Goal: Task Accomplishment & Management: Use online tool/utility

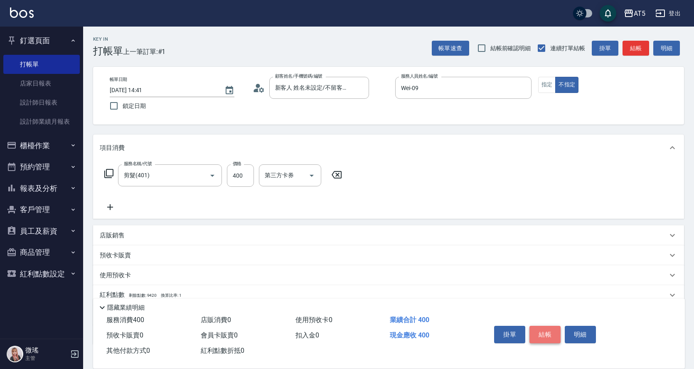
click at [541, 332] on button "結帳" at bounding box center [544, 334] width 31 height 17
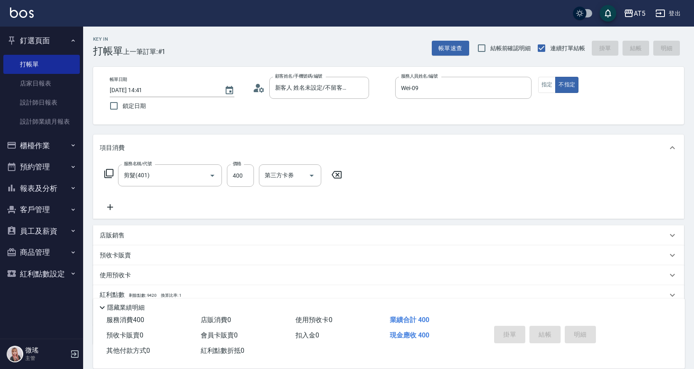
type input "[DATE] 15:45"
type input "0"
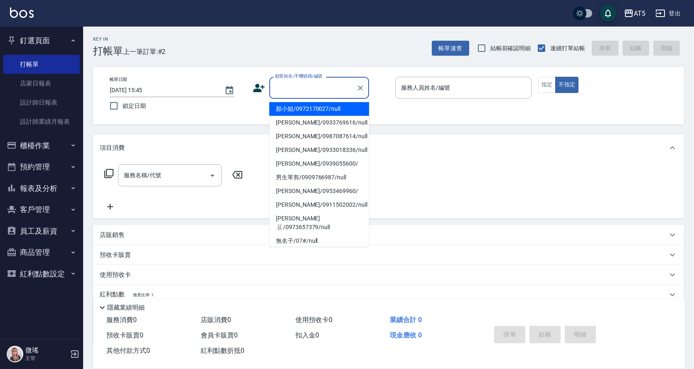
click at [316, 82] on input "顧客姓名/手機號碼/編號" at bounding box center [313, 88] width 80 height 15
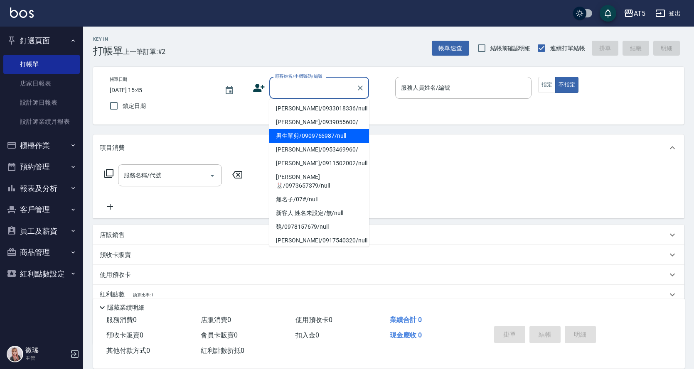
scroll to position [125, 0]
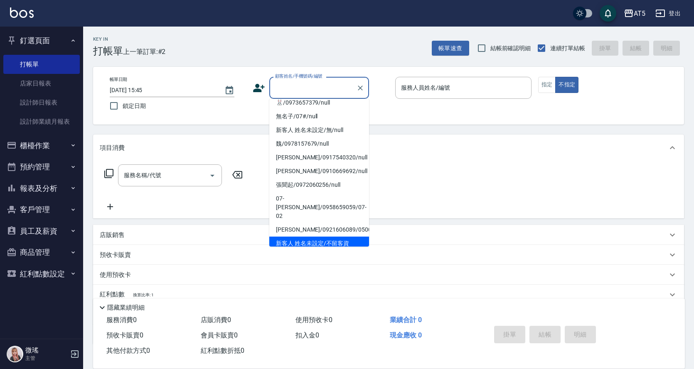
click at [328, 237] on li "新客人 姓名未設定/不留客資25703776/null" at bounding box center [319, 248] width 100 height 22
type input "新客人 姓名未設定/不留客資25703776/null"
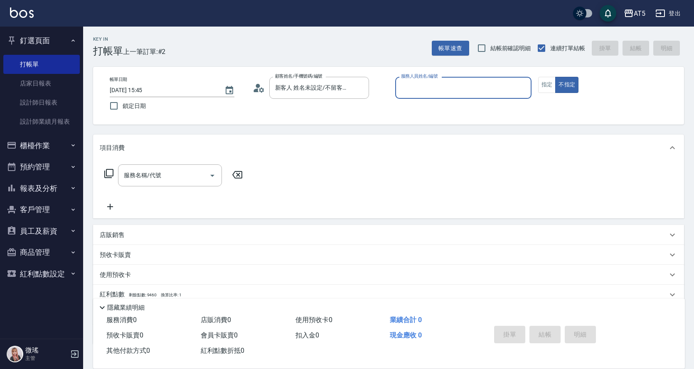
click at [490, 91] on input "服務人員姓名/編號" at bounding box center [463, 88] width 129 height 15
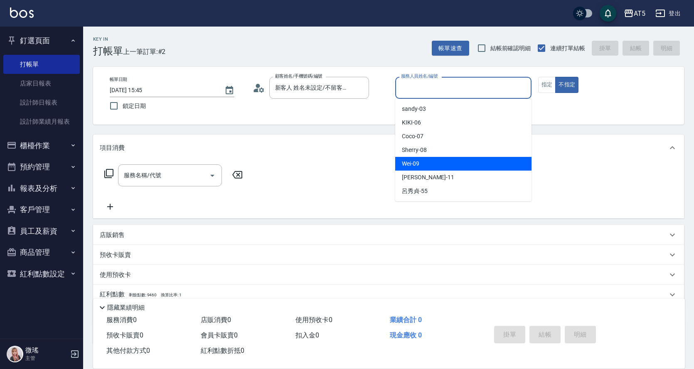
click at [400, 162] on div "Wei -09" at bounding box center [463, 164] width 136 height 14
type input "Wei-09"
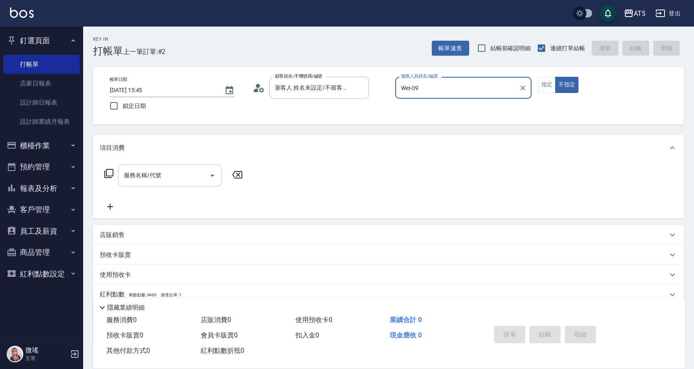
click at [156, 180] on input "服務名稱/代號" at bounding box center [164, 175] width 84 height 15
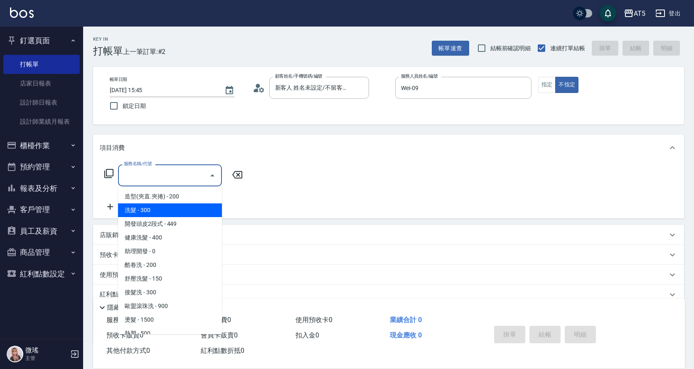
click at [157, 214] on span "洗髮 - 300" at bounding box center [170, 211] width 104 height 14
type input "洗髮(201)"
type input "30"
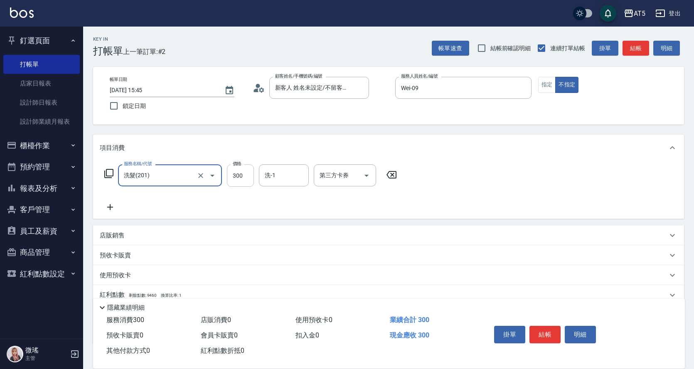
click at [231, 176] on input "300" at bounding box center [240, 176] width 27 height 22
type input "3"
type input "0"
type input "320"
type input "30"
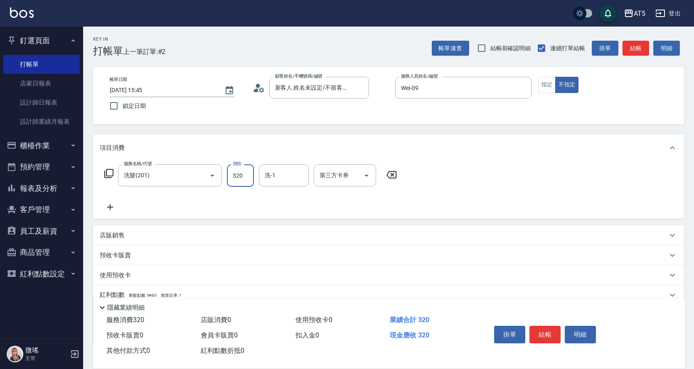
type input "320"
click at [378, 178] on div "第三方卡券 第三方卡券" at bounding box center [347, 176] width 67 height 22
click at [541, 336] on button "結帳" at bounding box center [544, 334] width 31 height 17
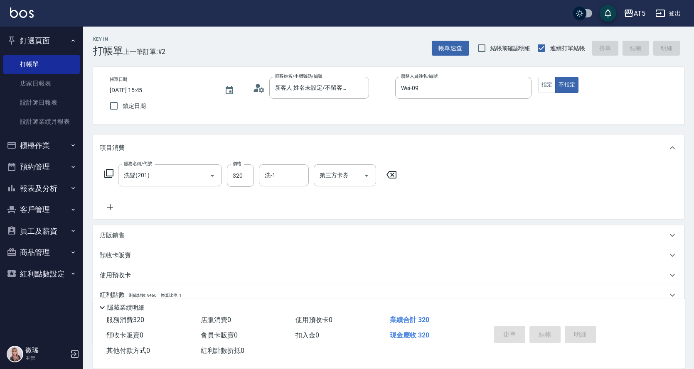
type input "[DATE] 15:47"
type input "0"
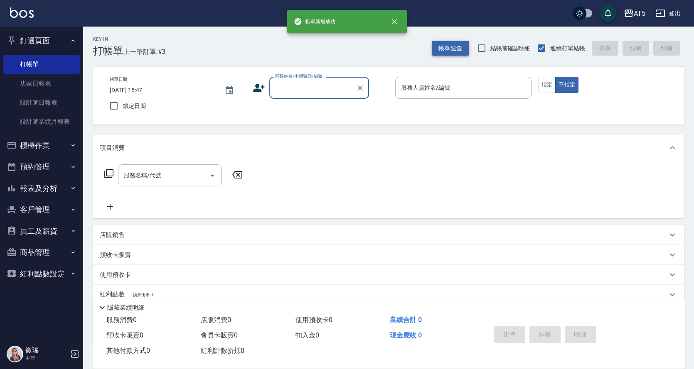
scroll to position [0, 0]
click at [329, 89] on input "顧客姓名/手機號碼/編號" at bounding box center [313, 88] width 80 height 15
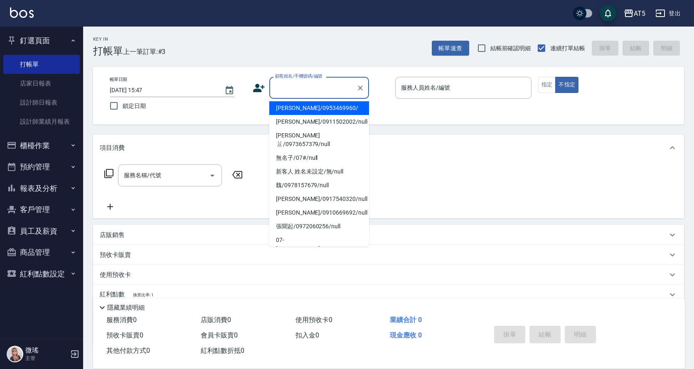
scroll to position [142, 0]
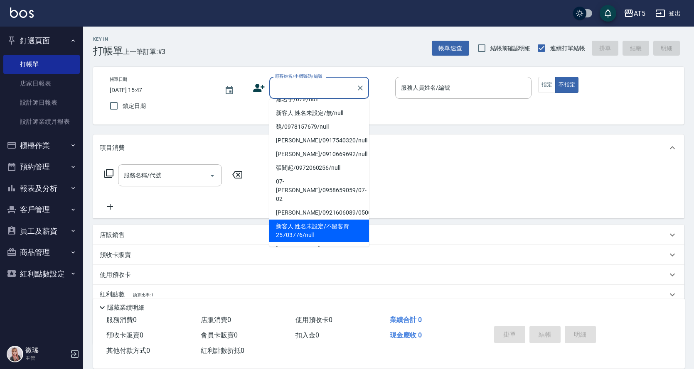
click at [323, 220] on li "新客人 姓名未設定/不留客資25703776/null" at bounding box center [319, 231] width 100 height 22
type input "新客人 姓名未設定/不留客資25703776/null"
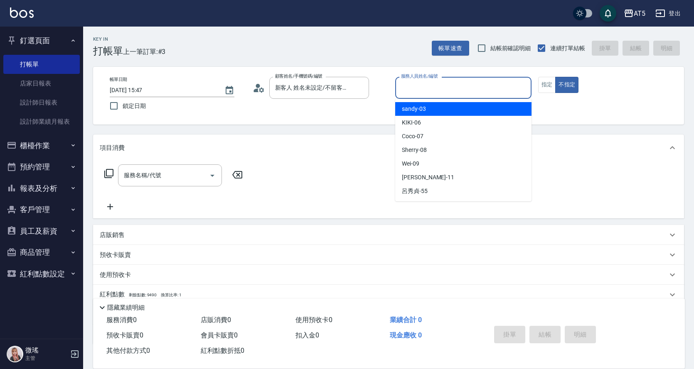
drag, startPoint x: 468, startPoint y: 88, endPoint x: 421, endPoint y: 168, distance: 92.7
click at [467, 89] on input "服務人員姓名/編號" at bounding box center [463, 88] width 129 height 15
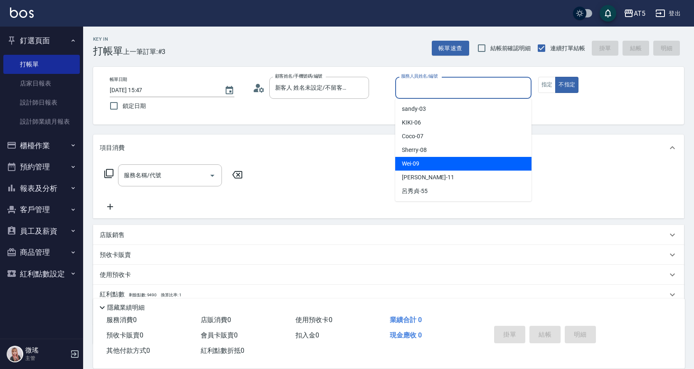
click at [418, 163] on span "Wei -09" at bounding box center [410, 164] width 17 height 9
type input "Wei-09"
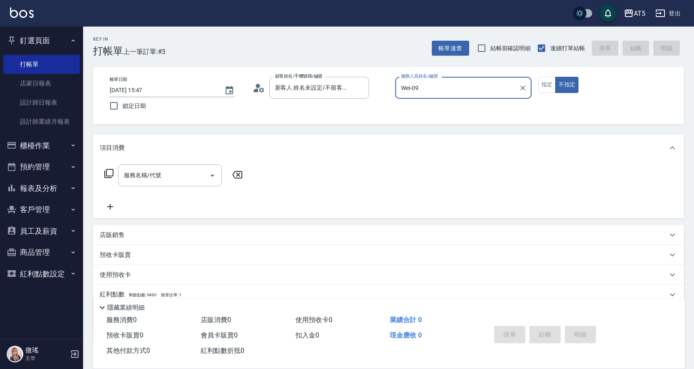
click at [138, 172] on div "服務名稱/代號 服務名稱/代號" at bounding box center [170, 176] width 104 height 22
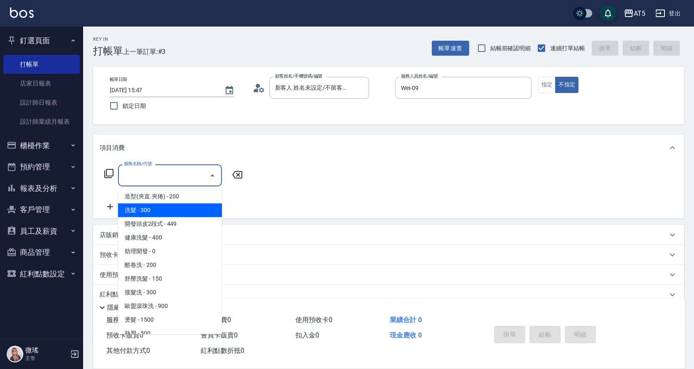
click at [151, 210] on span "洗髮 - 300" at bounding box center [170, 211] width 104 height 14
type input "洗髮(201)"
type input "30"
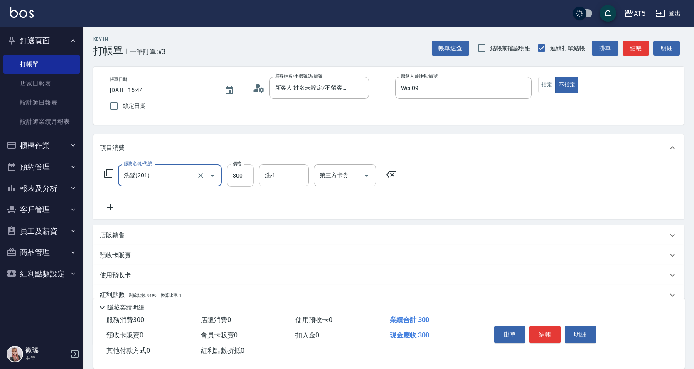
type input "4"
type input "0"
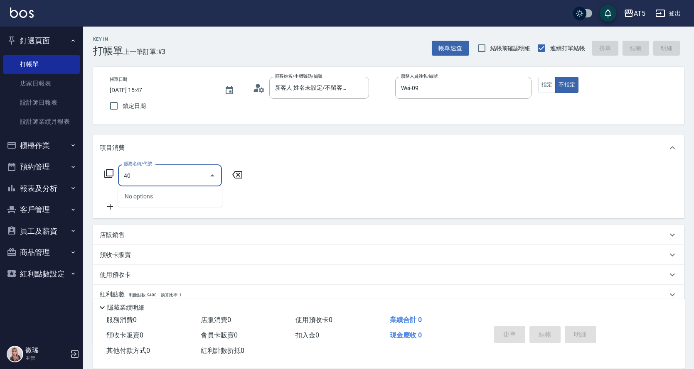
type input "4"
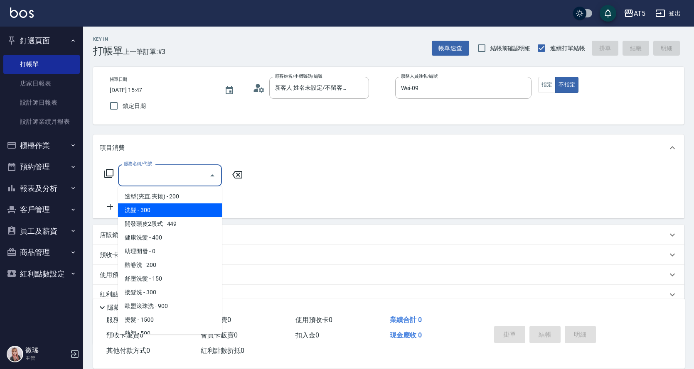
click at [169, 212] on span "洗髮 - 300" at bounding box center [170, 211] width 104 height 14
type input "洗髮(201)"
type input "30"
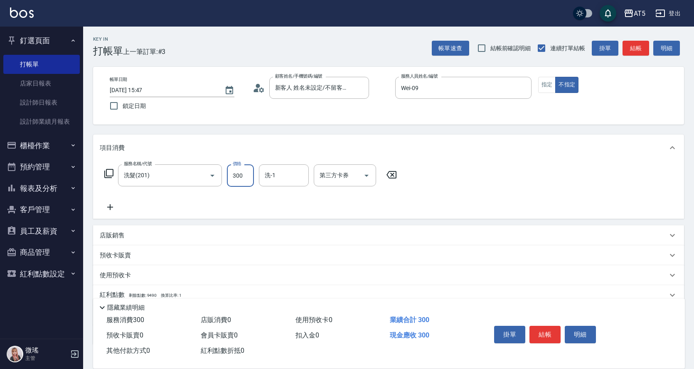
click at [248, 175] on input "300" at bounding box center [240, 176] width 27 height 22
type input "4"
type input "0"
type input "400"
type input "40"
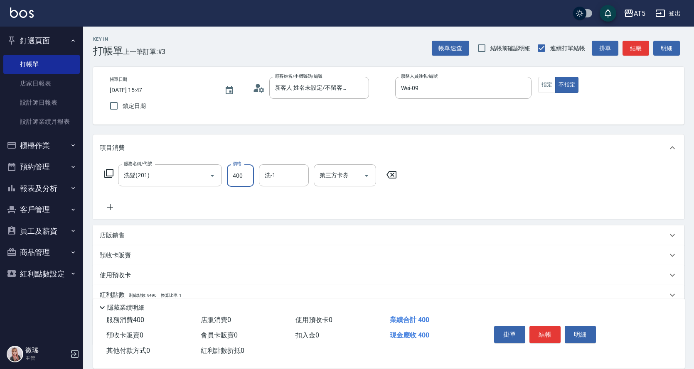
type input "400"
click at [184, 198] on div "服務名稱/代號 洗髮(201) 服務名稱/代號 價格 400 價格 洗-1 洗-1 第三方卡券 第三方卡券" at bounding box center [251, 189] width 302 height 48
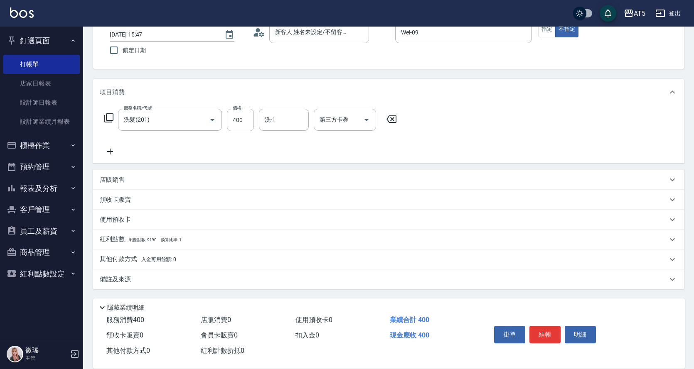
click at [110, 262] on p "其他付款方式 入金可用餘額: 0" at bounding box center [138, 259] width 76 height 9
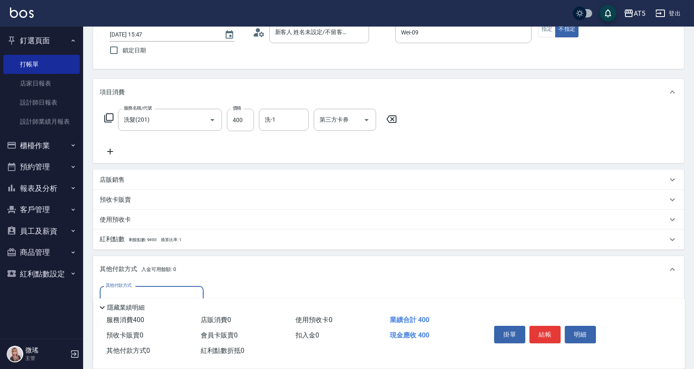
scroll to position [139, 0]
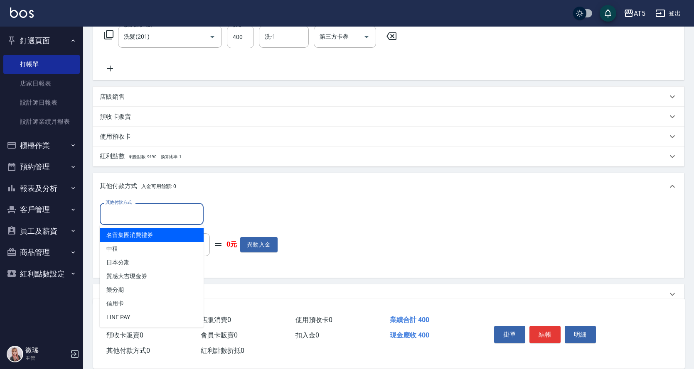
click at [135, 211] on input "其他付款方式" at bounding box center [151, 214] width 96 height 15
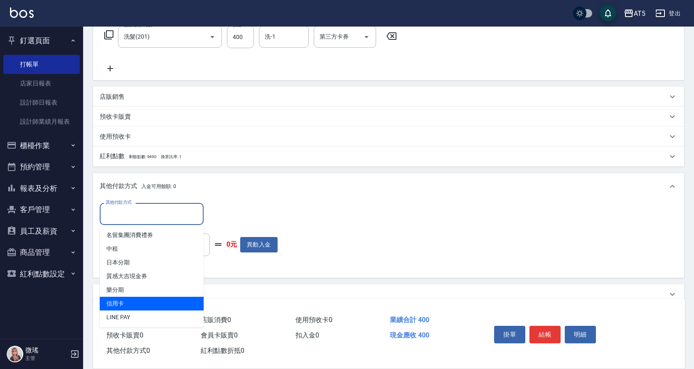
click at [133, 305] on span "信用卡" at bounding box center [152, 304] width 104 height 14
type input "信用卡"
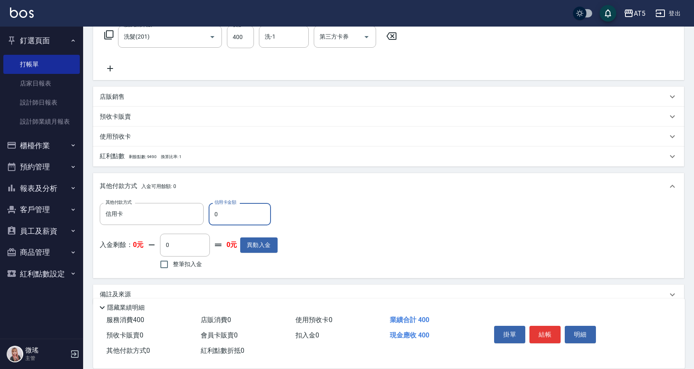
click at [234, 212] on input "0" at bounding box center [240, 214] width 62 height 22
type input "44"
type input "30"
type input "40"
type input "0"
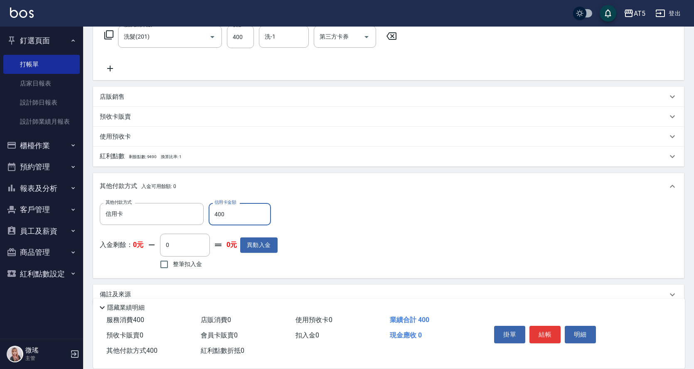
type input "400"
click at [583, 210] on div "其他付款方式 信用卡 其他付款方式 信用卡金額 400 信用卡金額 入金剩餘： 0元 0 ​ 整筆扣入金 0元 異動入金" at bounding box center [389, 237] width 578 height 68
click at [549, 326] on button "結帳" at bounding box center [544, 334] width 31 height 17
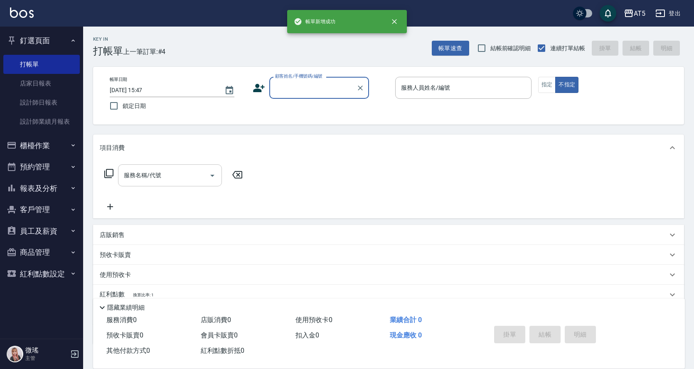
scroll to position [0, 0]
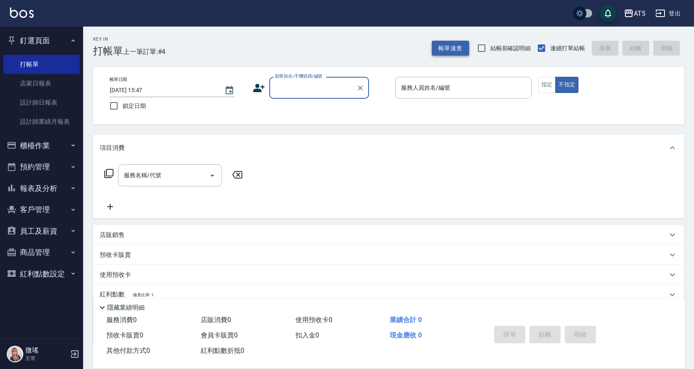
click at [446, 49] on button "帳單速查" at bounding box center [450, 48] width 37 height 15
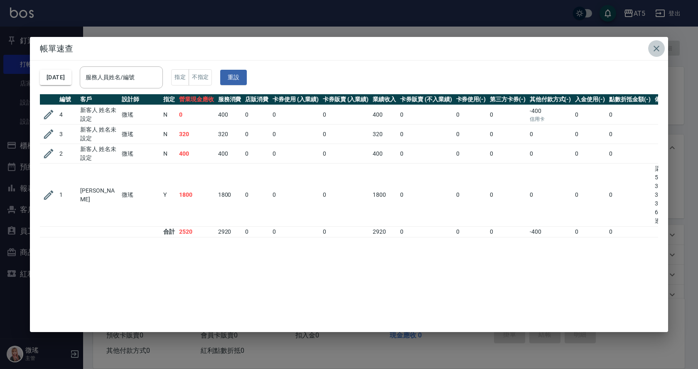
click at [660, 47] on icon "button" at bounding box center [657, 49] width 10 height 10
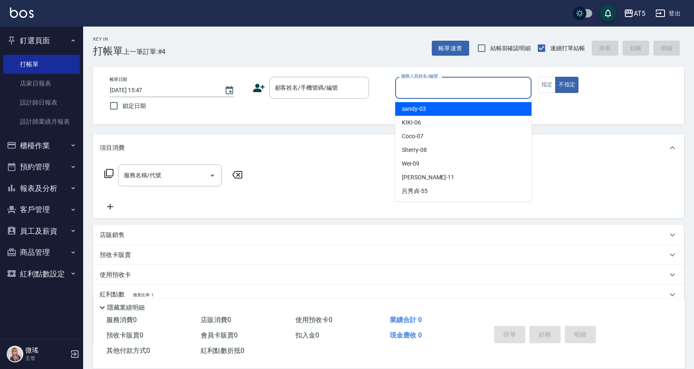
click at [445, 94] on input "服務人員姓名/編號" at bounding box center [463, 88] width 129 height 15
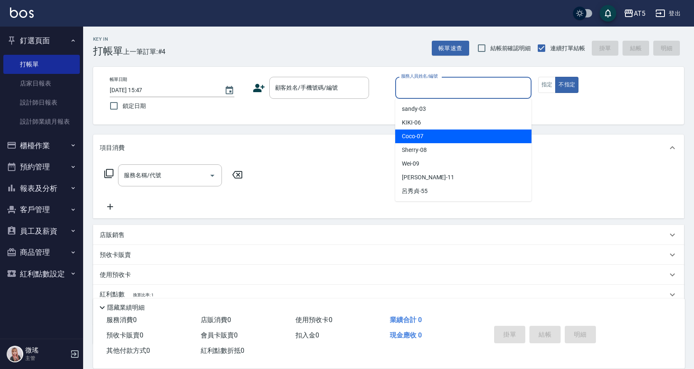
click at [444, 142] on div "Coco -07" at bounding box center [463, 137] width 136 height 14
type input "Coco-07"
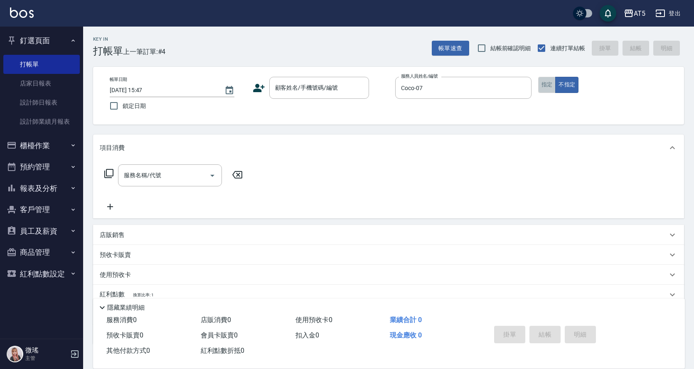
click at [553, 84] on button "指定" at bounding box center [547, 85] width 18 height 16
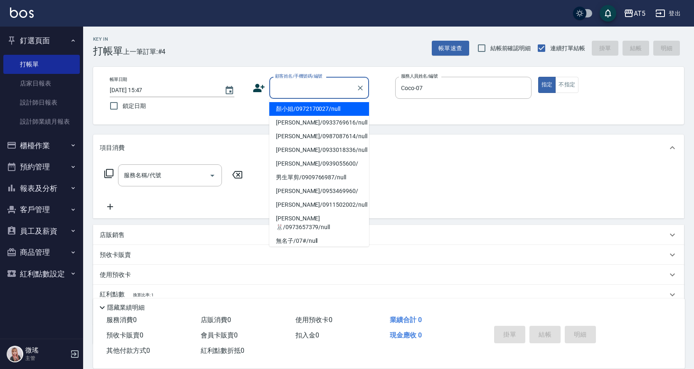
click at [338, 86] on input "顧客姓名/手機號碼/編號" at bounding box center [313, 88] width 80 height 15
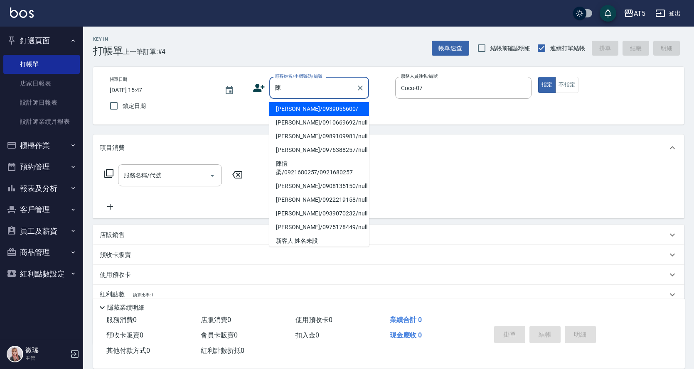
click at [299, 124] on li "[PERSON_NAME]/0910669692/null" at bounding box center [319, 123] width 100 height 14
type input "[PERSON_NAME]/0910669692/null"
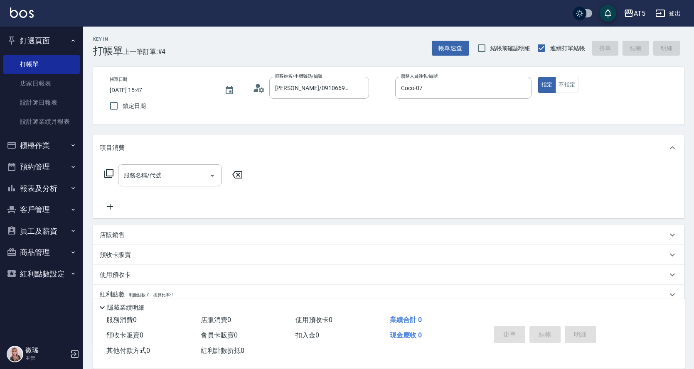
click at [105, 177] on icon at bounding box center [108, 173] width 9 height 9
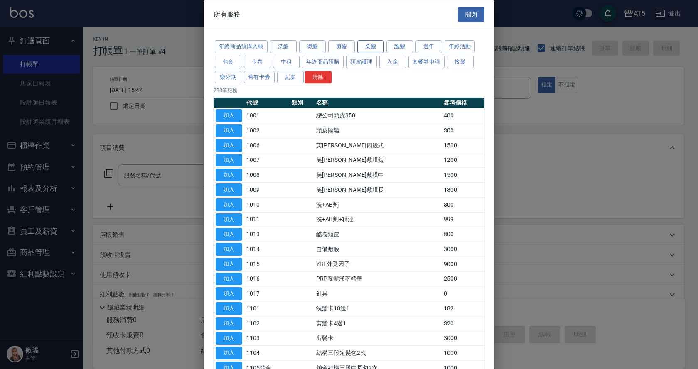
click at [376, 52] on button "染髮" at bounding box center [370, 46] width 27 height 13
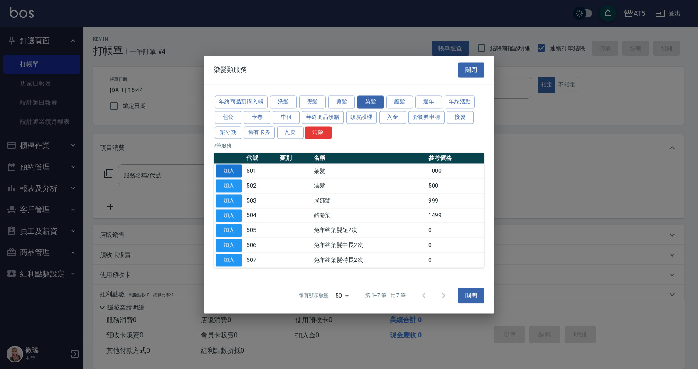
click at [234, 172] on button "加入" at bounding box center [229, 171] width 27 height 13
type input "染髮(501)"
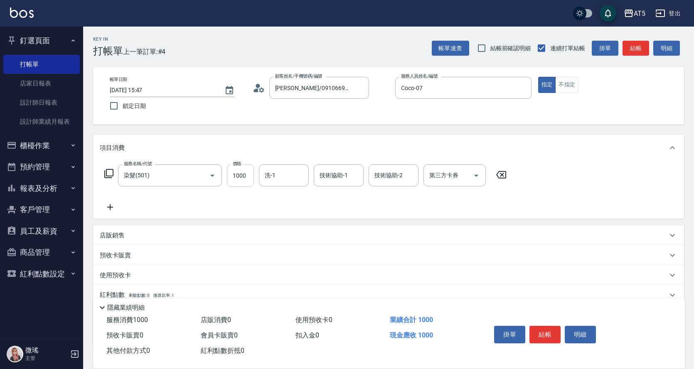
click at [237, 178] on input "1000" at bounding box center [240, 176] width 27 height 22
type input "0"
type input "115"
type input "0"
type input "150"
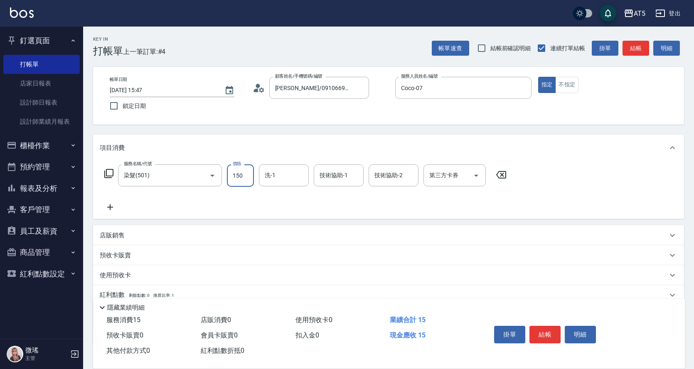
type input "10"
type input "1500"
type input "150"
type input "1500"
click at [112, 175] on icon at bounding box center [109, 174] width 10 height 10
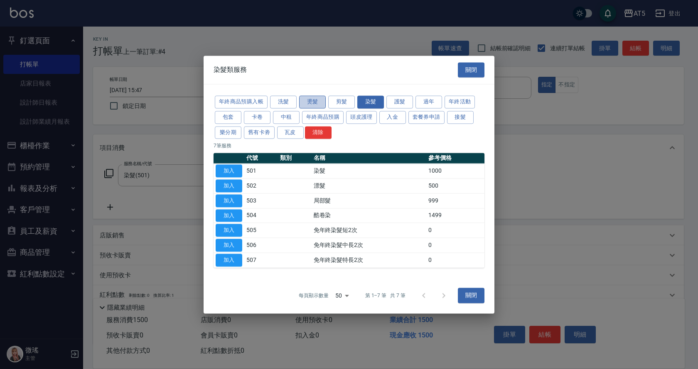
click at [305, 103] on button "燙髮" at bounding box center [312, 102] width 27 height 13
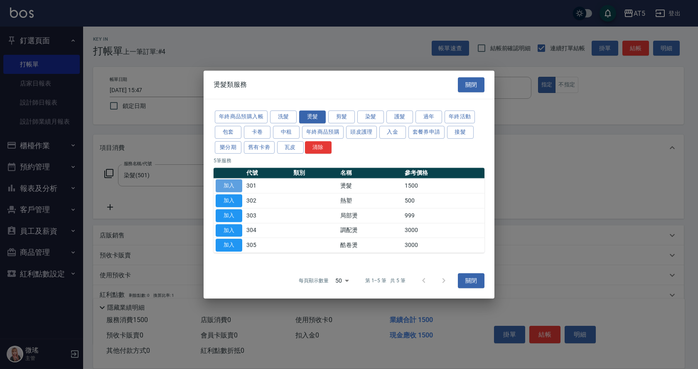
click at [239, 185] on button "加入" at bounding box center [229, 185] width 27 height 13
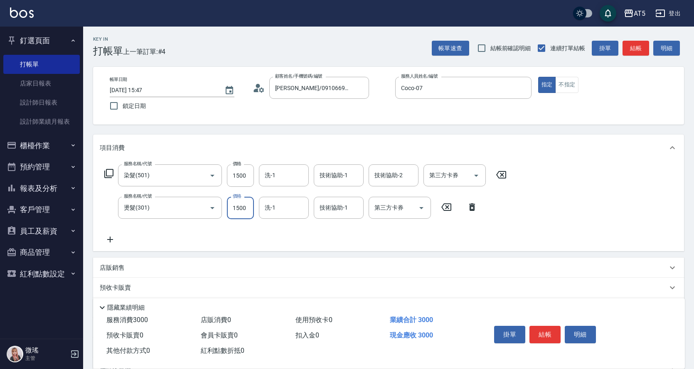
click at [251, 209] on input "1500" at bounding box center [240, 208] width 27 height 22
type input "160"
type input "1501"
type input "1650"
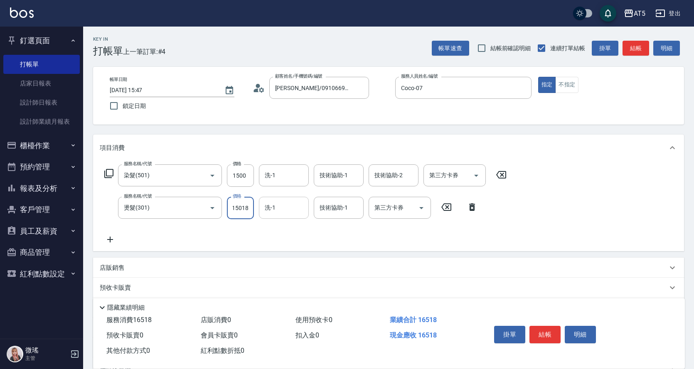
type input "1501"
type input "300"
type input "150"
type input "160"
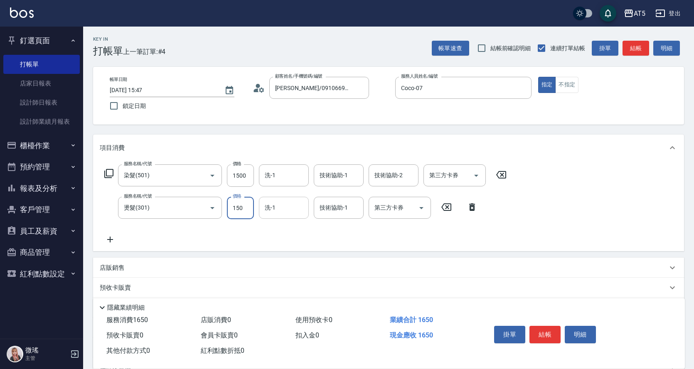
type input "15"
type input "150"
type input "188"
type input "160"
type input "1880"
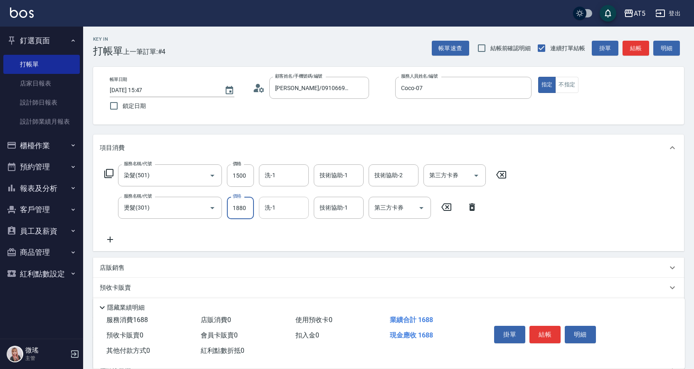
type input "330"
type input "1880"
click at [108, 175] on icon at bounding box center [109, 174] width 10 height 10
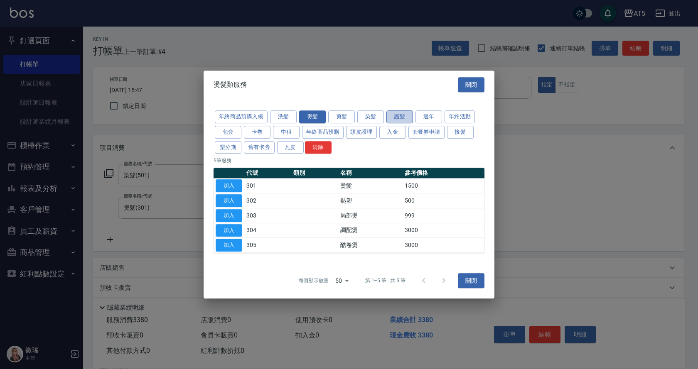
click at [406, 117] on button "護髮" at bounding box center [399, 117] width 27 height 13
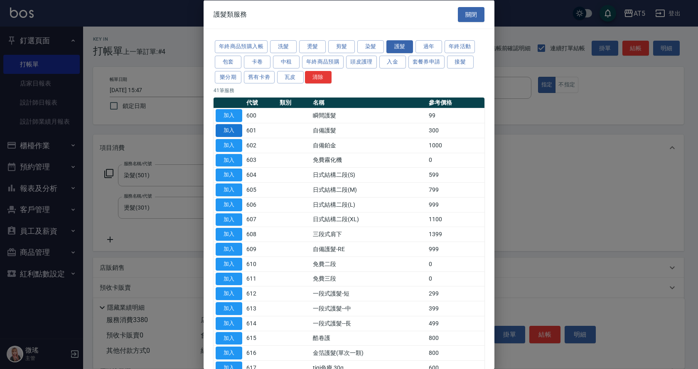
click at [233, 130] on button "加入" at bounding box center [229, 130] width 27 height 13
type input "360"
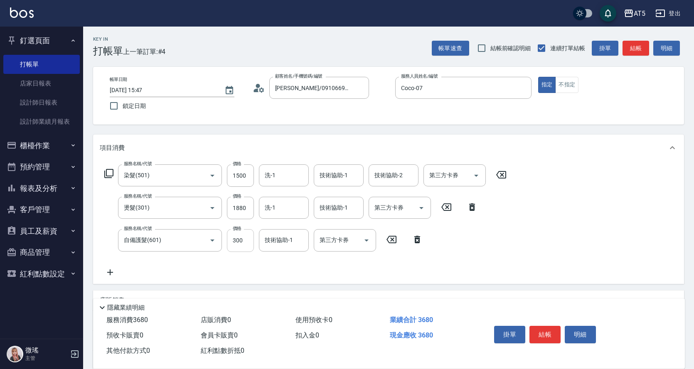
click at [244, 238] on input "300" at bounding box center [240, 240] width 27 height 22
type input "30"
type input "340"
type input "3"
type input "330"
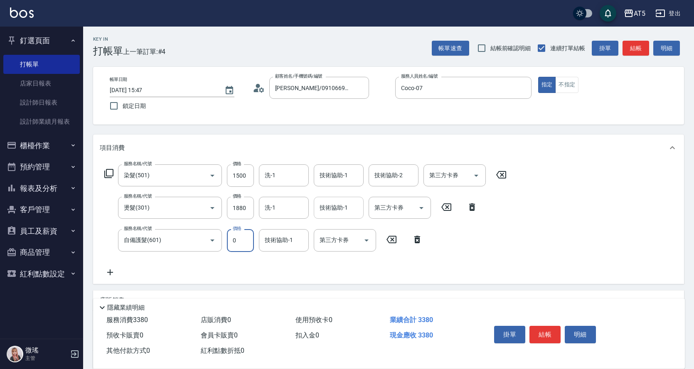
type input "88"
type input "340"
type input "8"
type input "330"
type input "85"
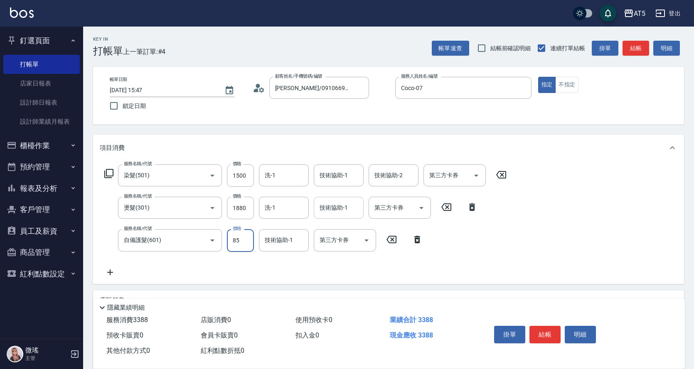
type input "340"
type input "850"
type input "420"
type input "850"
click at [539, 332] on button "結帳" at bounding box center [544, 334] width 31 height 17
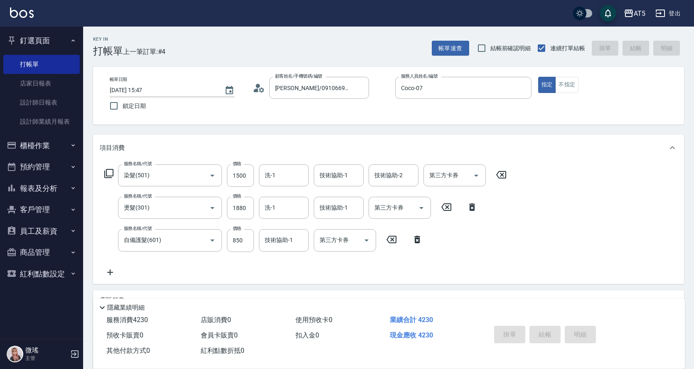
type input "[DATE] 16:00"
type input "0"
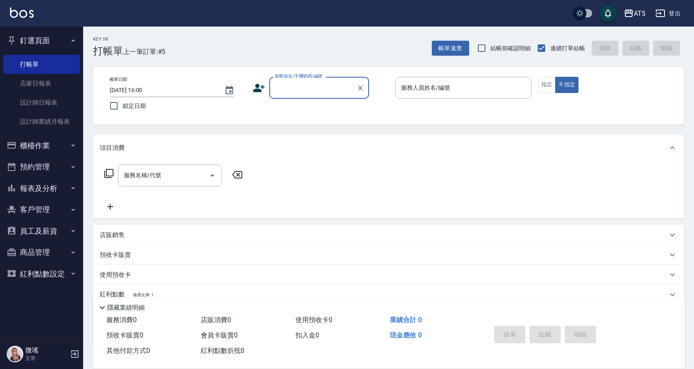
click at [39, 189] on button "報表及分析" at bounding box center [41, 189] width 76 height 22
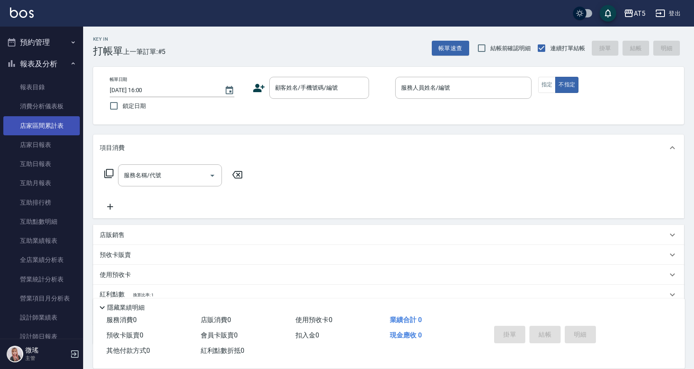
scroll to position [166, 0]
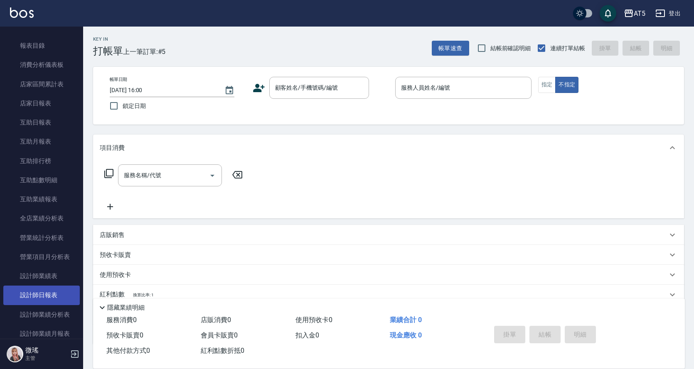
click at [31, 298] on link "設計師日報表" at bounding box center [41, 295] width 76 height 19
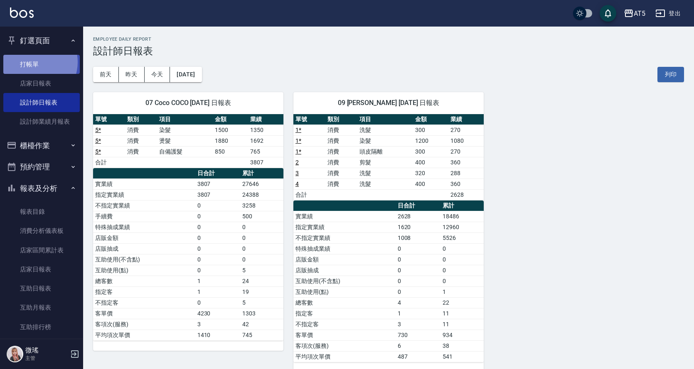
click at [34, 62] on link "打帳單" at bounding box center [41, 64] width 76 height 19
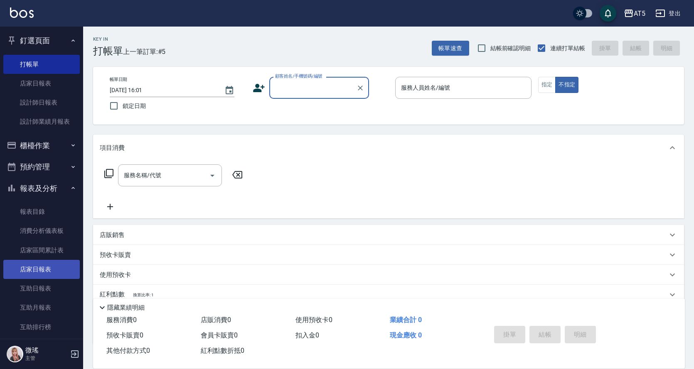
scroll to position [166, 0]
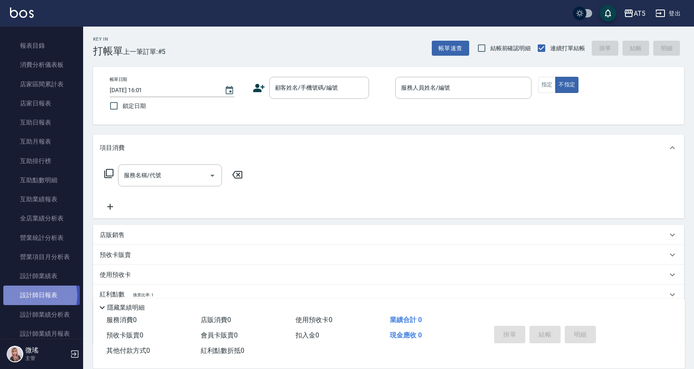
click at [32, 296] on link "設計師日報表" at bounding box center [41, 295] width 76 height 19
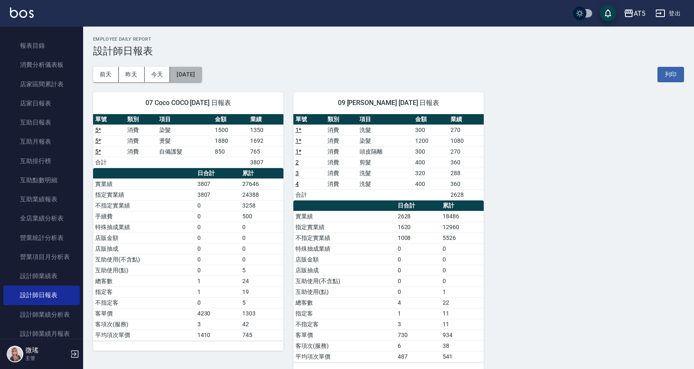
click at [202, 71] on button "[DATE]" at bounding box center [186, 74] width 32 height 15
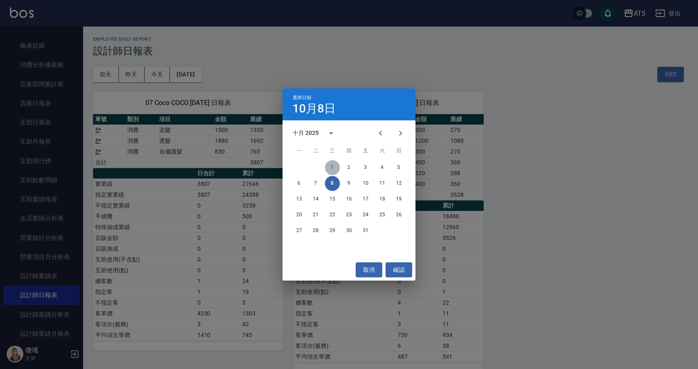
click at [335, 167] on button "1" at bounding box center [332, 167] width 15 height 15
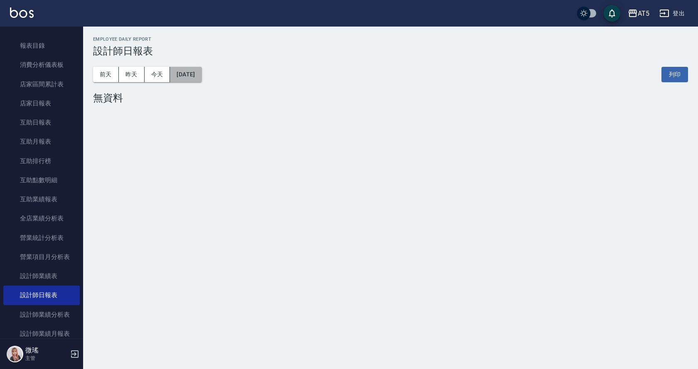
click at [195, 79] on button "[DATE]" at bounding box center [186, 74] width 32 height 15
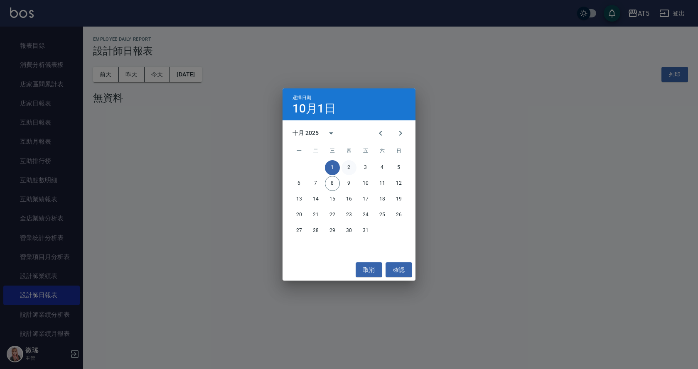
click at [354, 167] on button "2" at bounding box center [349, 167] width 15 height 15
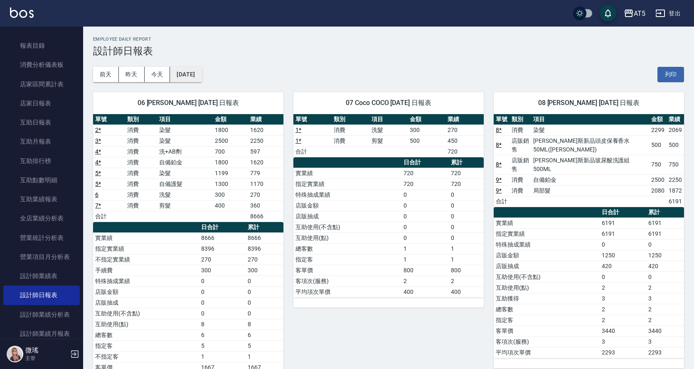
click at [198, 75] on button "[DATE]" at bounding box center [186, 74] width 32 height 15
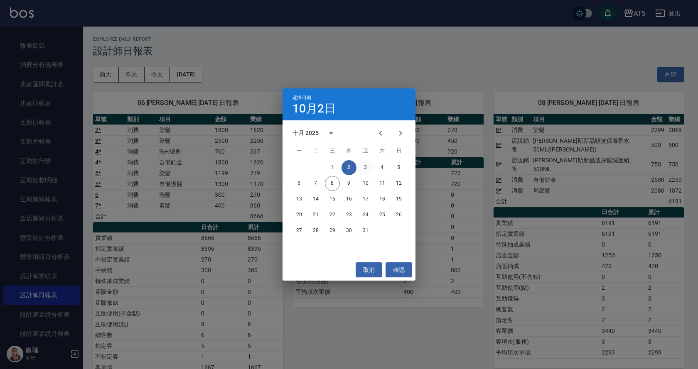
click at [369, 167] on button "3" at bounding box center [365, 167] width 15 height 15
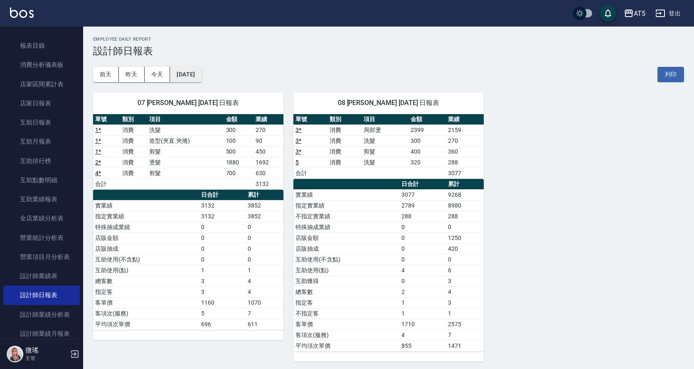
click at [195, 81] on button "[DATE]" at bounding box center [186, 74] width 32 height 15
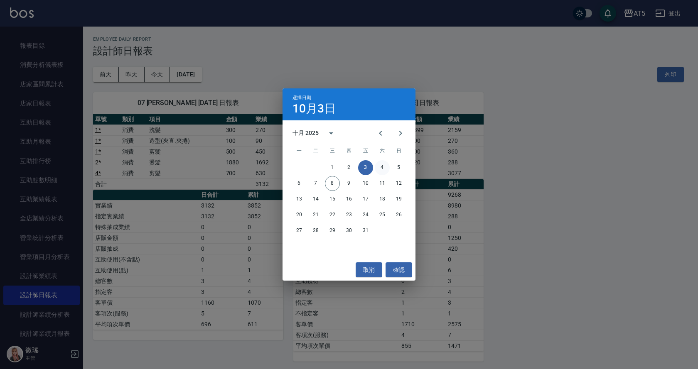
click at [382, 172] on button "4" at bounding box center [382, 167] width 15 height 15
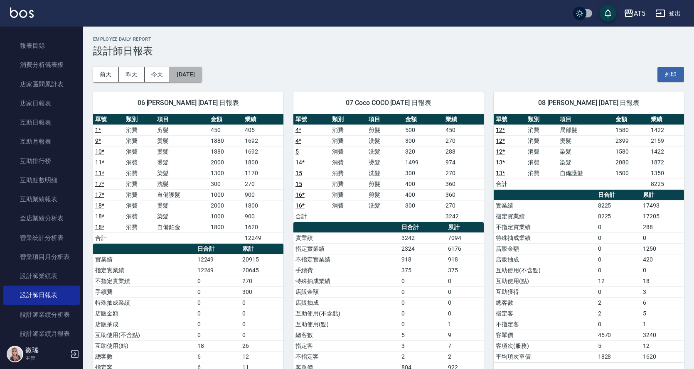
click at [202, 71] on button "[DATE]" at bounding box center [186, 74] width 32 height 15
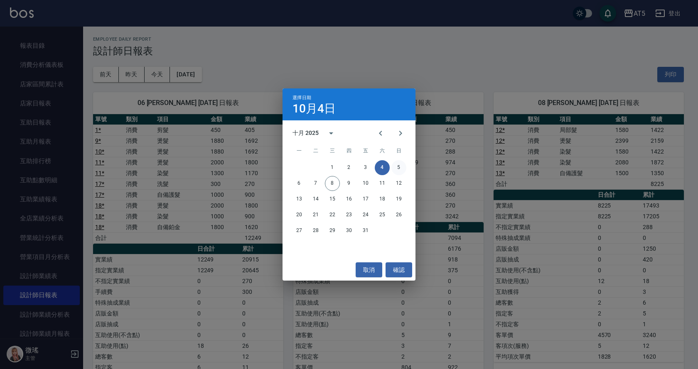
click at [400, 165] on button "5" at bounding box center [398, 167] width 15 height 15
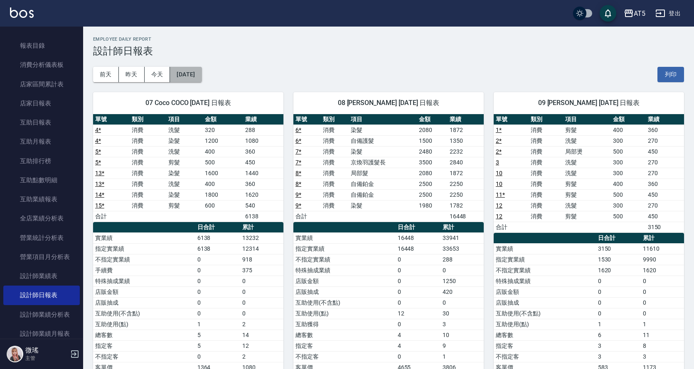
click at [202, 81] on button "[DATE]" at bounding box center [186, 74] width 32 height 15
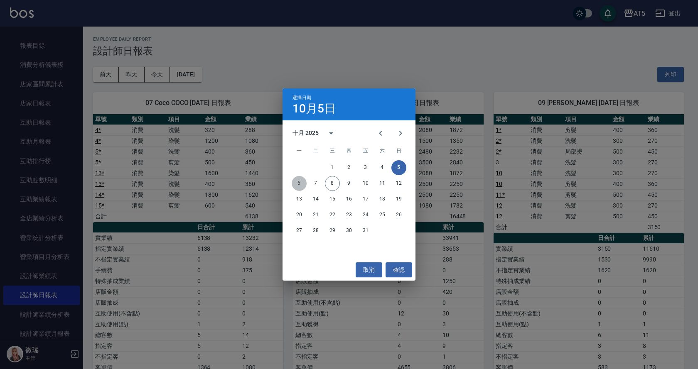
click at [300, 183] on button "6" at bounding box center [299, 183] width 15 height 15
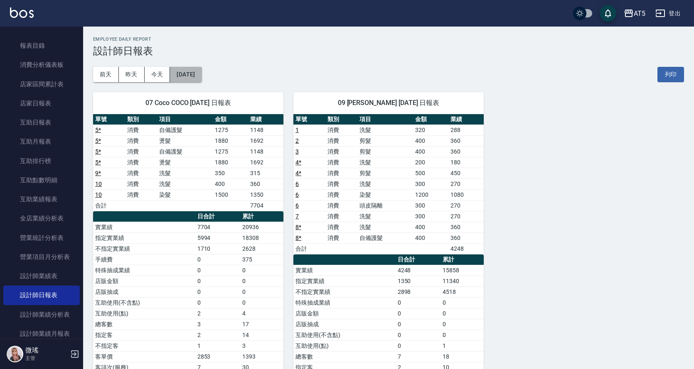
click at [200, 78] on button "[DATE]" at bounding box center [186, 74] width 32 height 15
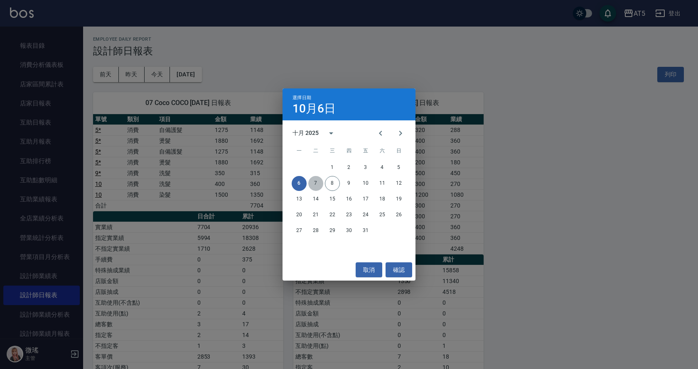
click at [315, 184] on button "7" at bounding box center [315, 183] width 15 height 15
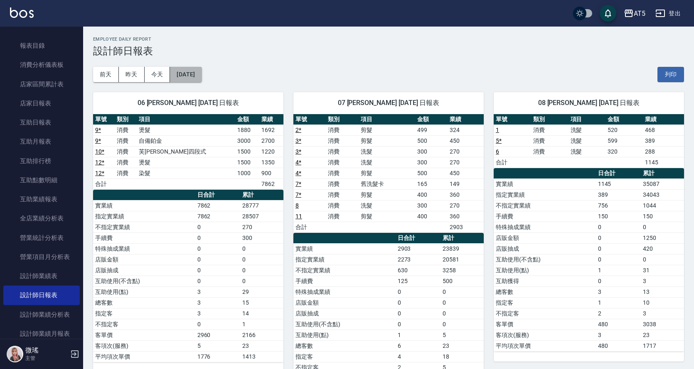
click at [199, 76] on button "[DATE]" at bounding box center [186, 74] width 32 height 15
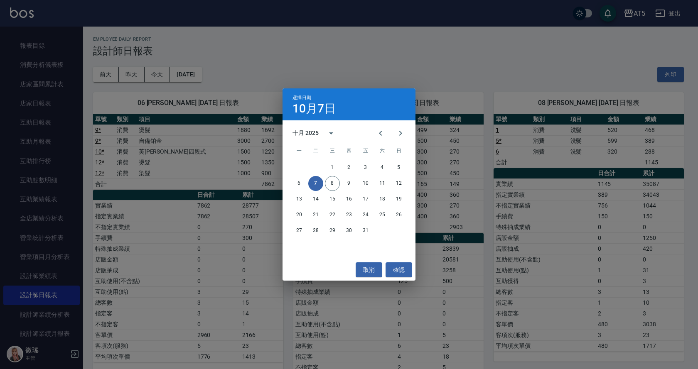
click at [262, 57] on div "選擇日期 [DATE] 十月 2025 一 二 三 四 五 六 日 1 2 3 4 5 6 7 8 9 10 11 12 13 14 15 16 17 18 …" at bounding box center [349, 184] width 698 height 369
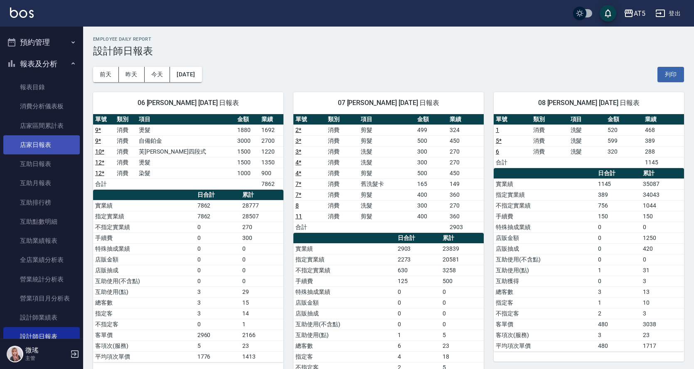
scroll to position [83, 0]
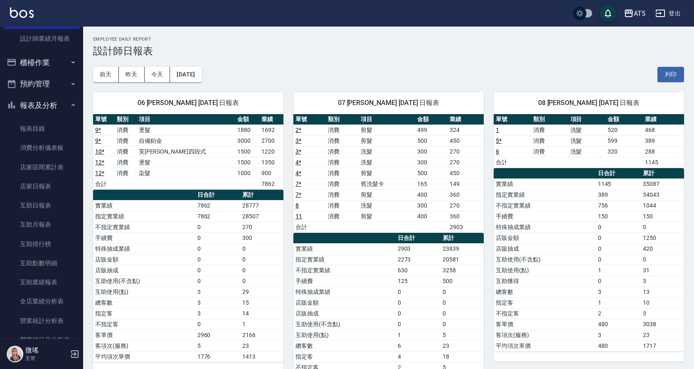
click at [39, 108] on button "報表及分析" at bounding box center [41, 106] width 76 height 22
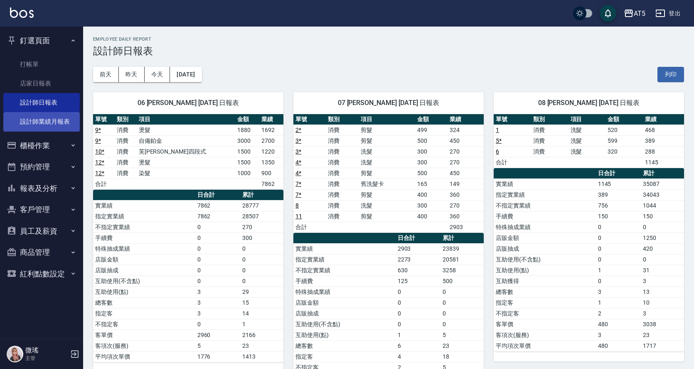
scroll to position [0, 0]
click at [46, 149] on button "櫃檯作業" at bounding box center [41, 146] width 76 height 22
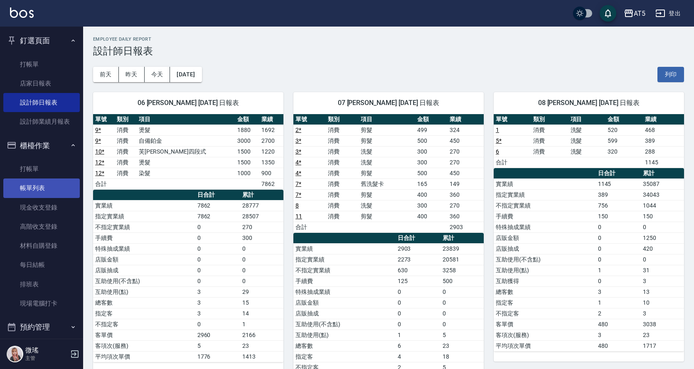
click at [39, 189] on link "帳單列表" at bounding box center [41, 188] width 76 height 19
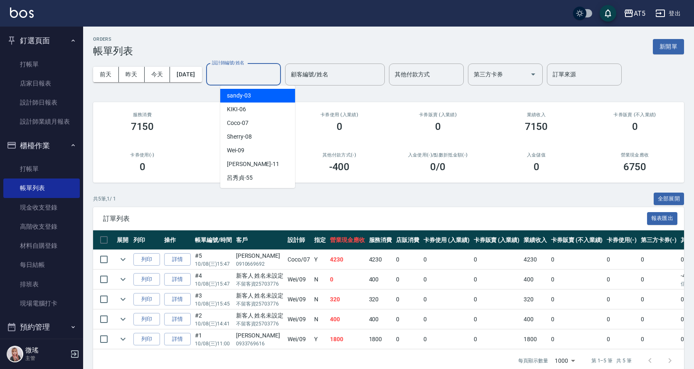
click at [234, 71] on input "設計師編號/姓名" at bounding box center [243, 74] width 67 height 15
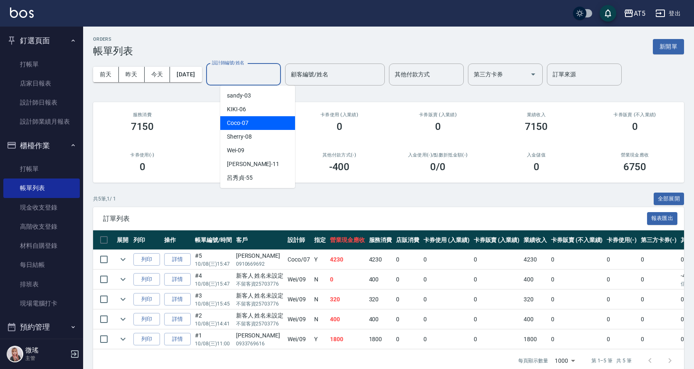
click at [246, 123] on span "Coco -07" at bounding box center [238, 123] width 22 height 9
type input "Coco-07"
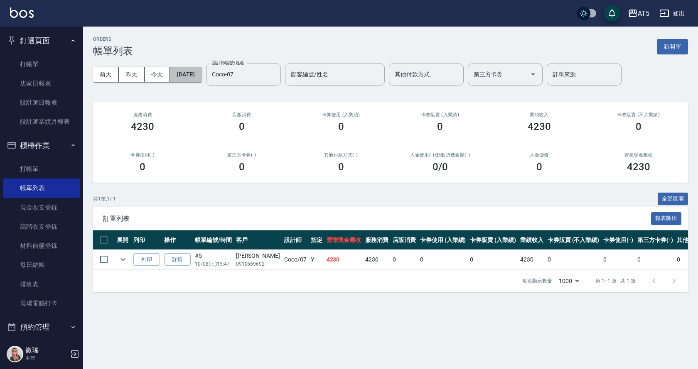
click at [201, 69] on button "[DATE]" at bounding box center [186, 74] width 32 height 15
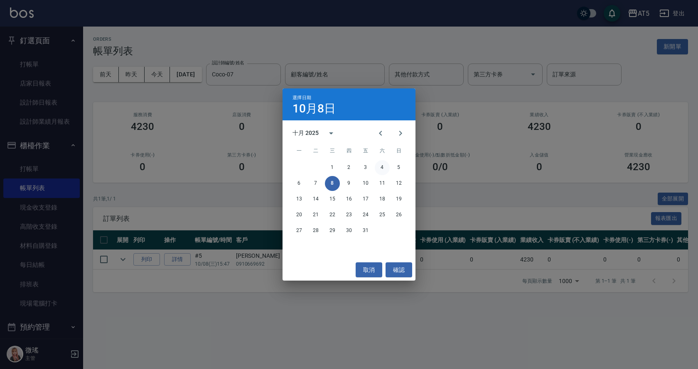
click at [385, 168] on button "4" at bounding box center [382, 167] width 15 height 15
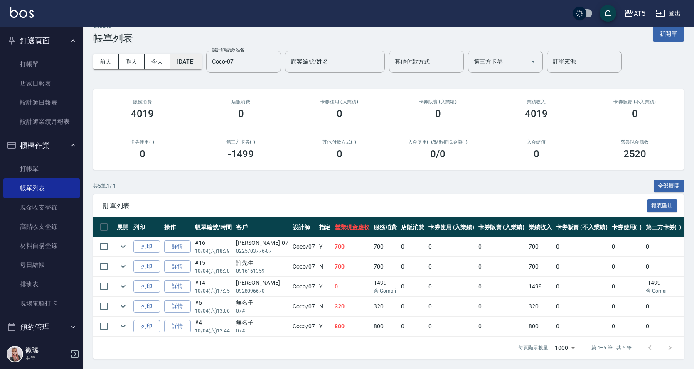
click at [201, 57] on button "[DATE]" at bounding box center [186, 61] width 32 height 15
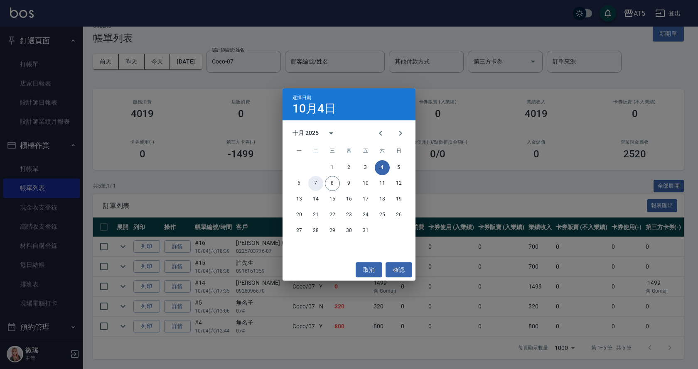
click at [317, 183] on button "7" at bounding box center [315, 183] width 15 height 15
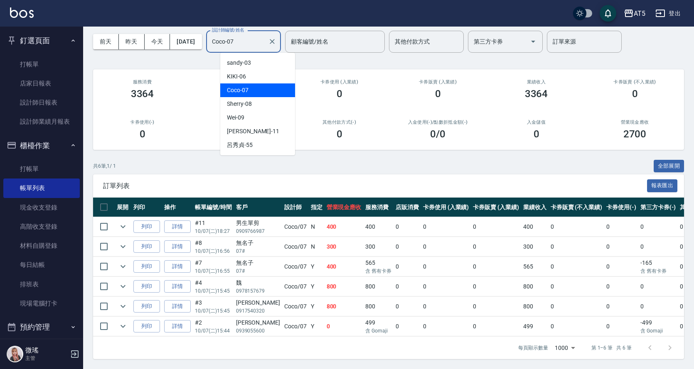
click at [262, 37] on input "Coco-07" at bounding box center [237, 41] width 55 height 15
click at [260, 84] on div "Coco -07" at bounding box center [257, 91] width 75 height 14
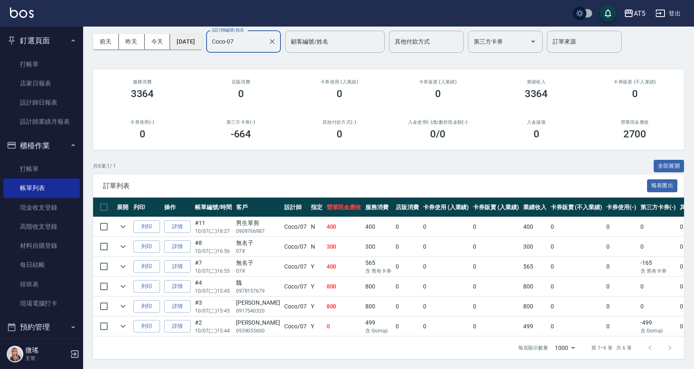
click at [202, 36] on button "[DATE]" at bounding box center [186, 41] width 32 height 15
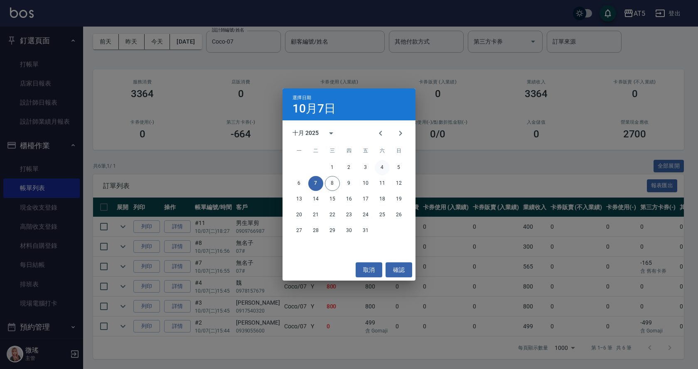
click at [384, 167] on button "4" at bounding box center [382, 167] width 15 height 15
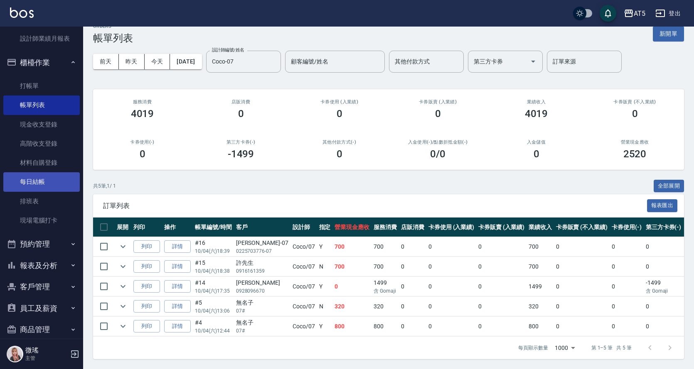
scroll to position [116, 0]
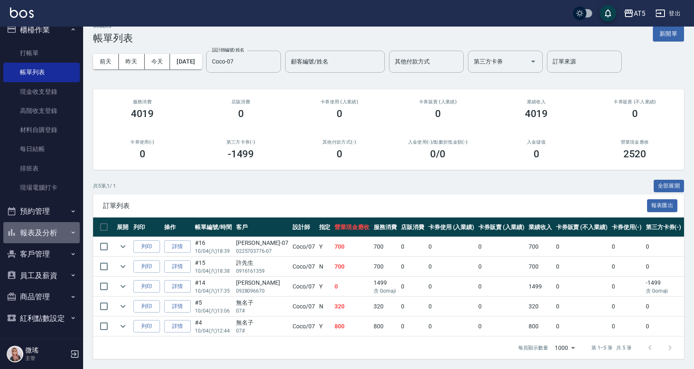
click at [45, 235] on button "報表及分析" at bounding box center [41, 233] width 76 height 22
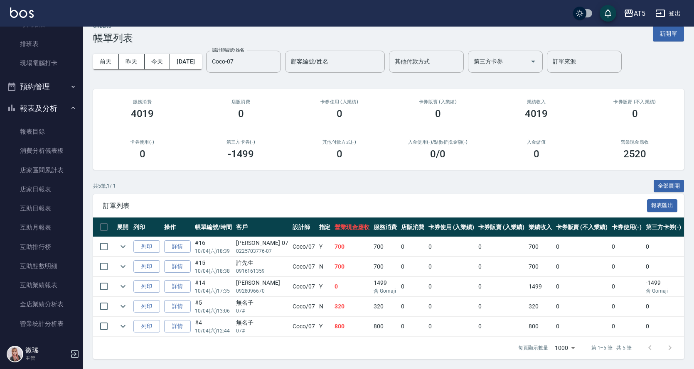
scroll to position [407, 0]
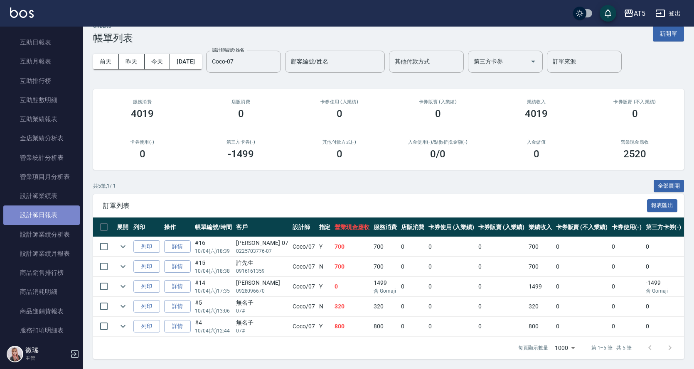
click at [51, 217] on link "設計師日報表" at bounding box center [41, 215] width 76 height 19
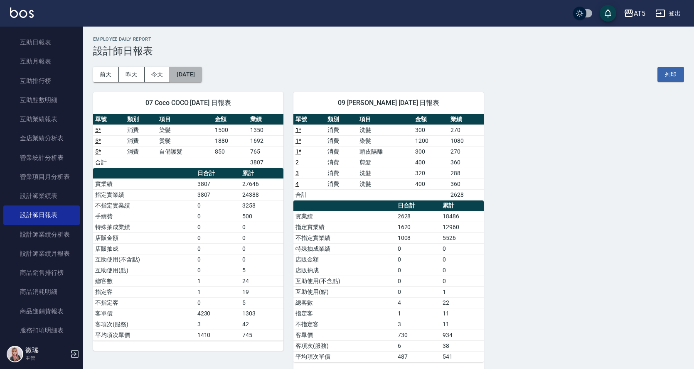
click at [195, 78] on button "[DATE]" at bounding box center [186, 74] width 32 height 15
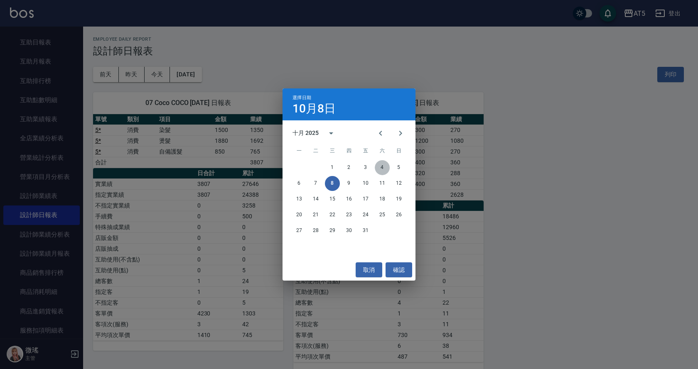
click at [379, 170] on button "4" at bounding box center [382, 167] width 15 height 15
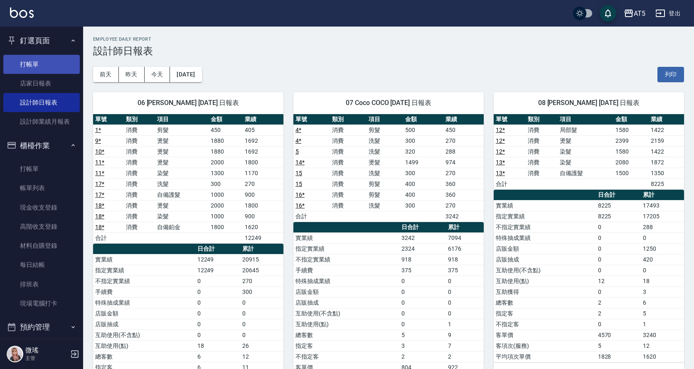
click at [24, 65] on link "打帳單" at bounding box center [41, 64] width 76 height 19
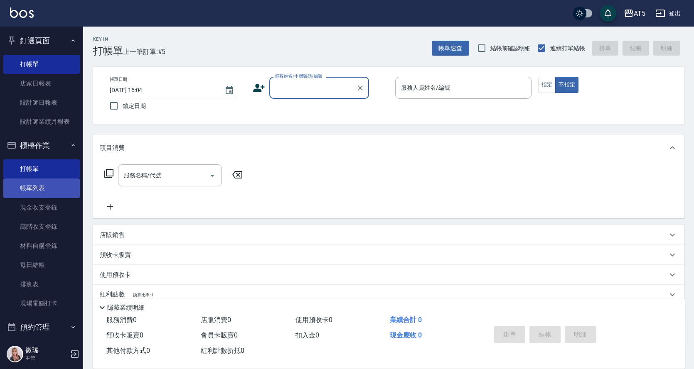
click at [34, 185] on link "帳單列表" at bounding box center [41, 188] width 76 height 19
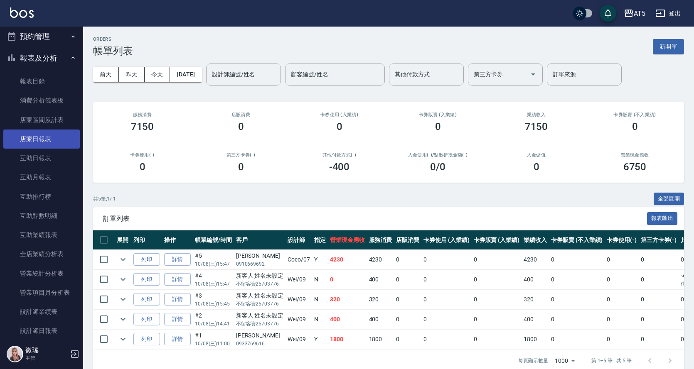
scroll to position [332, 0]
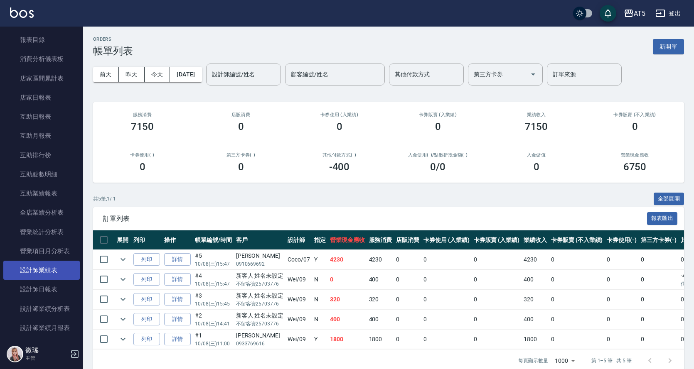
click at [41, 274] on link "設計師業績表" at bounding box center [41, 270] width 76 height 19
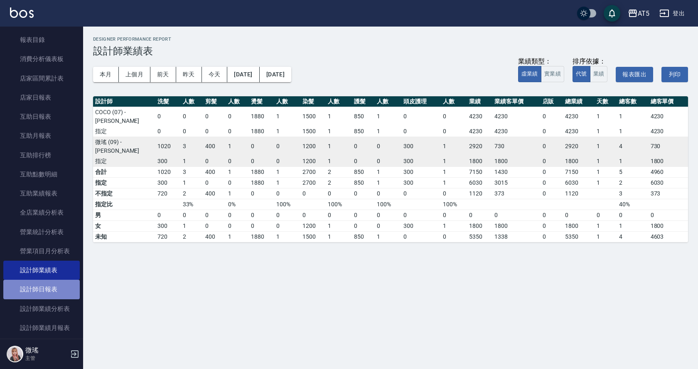
click at [53, 292] on link "設計師日報表" at bounding box center [41, 289] width 76 height 19
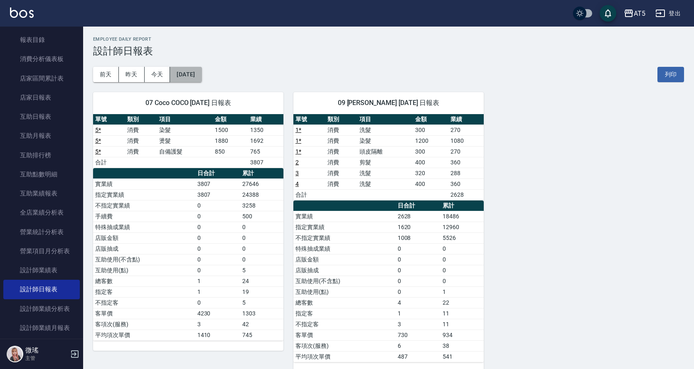
click at [195, 73] on button "[DATE]" at bounding box center [186, 74] width 32 height 15
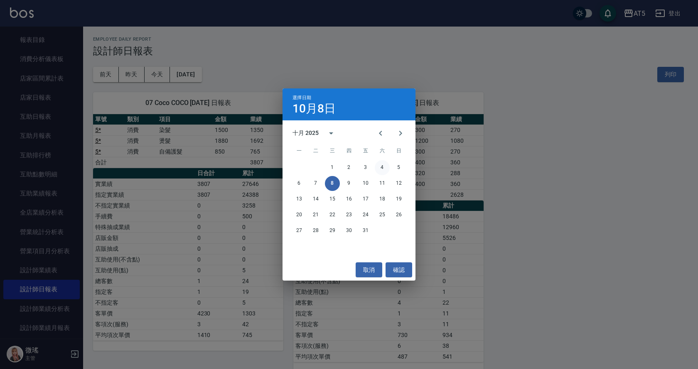
click at [381, 166] on button "4" at bounding box center [382, 167] width 15 height 15
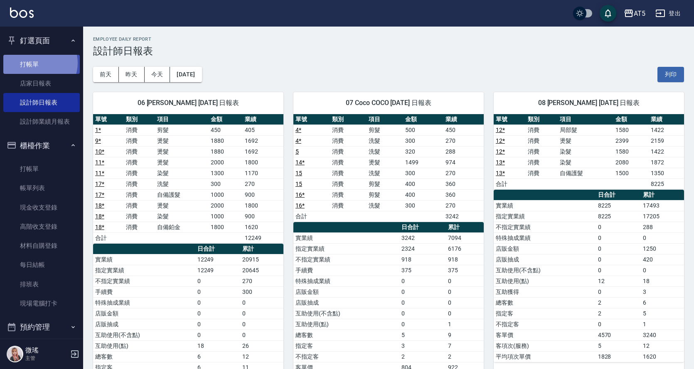
click at [37, 63] on link "打帳單" at bounding box center [41, 64] width 76 height 19
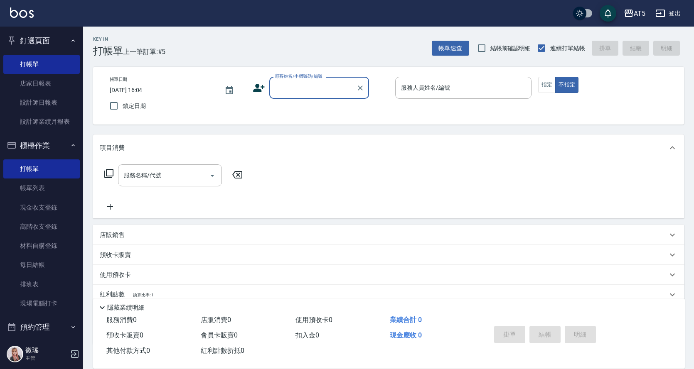
click at [307, 85] on input "顧客姓名/手機號碼/編號" at bounding box center [313, 88] width 80 height 15
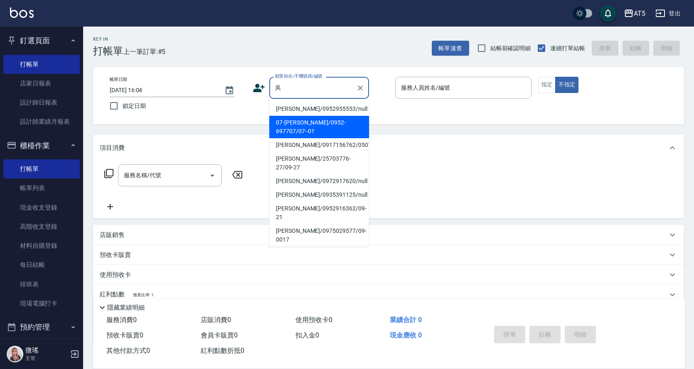
click at [310, 126] on li "07-[PERSON_NAME]/0952-697707/07--01" at bounding box center [319, 127] width 100 height 22
type input "07-[PERSON_NAME]/0952-697707/07--01"
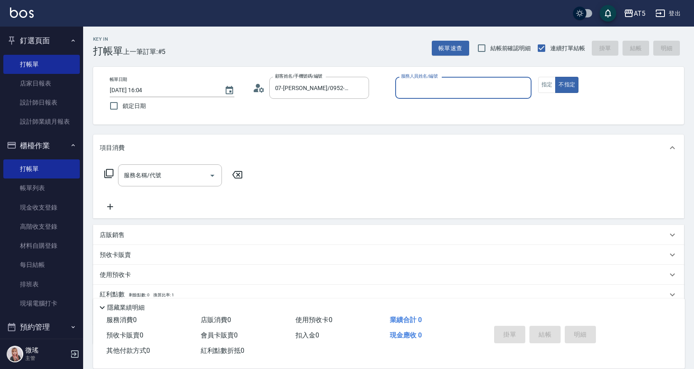
type input "Coco-07"
click at [255, 89] on icon at bounding box center [259, 88] width 12 height 12
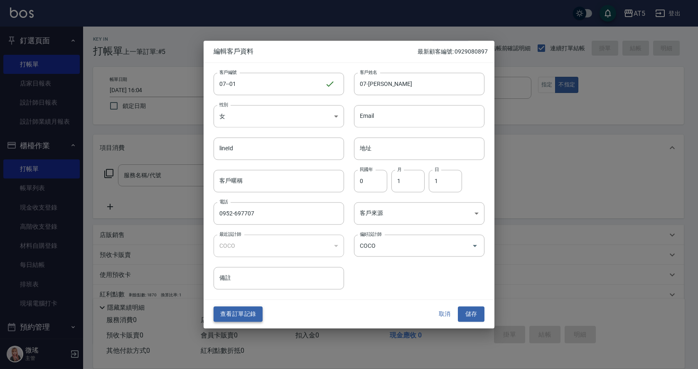
click at [243, 317] on button "查看訂單記錄" at bounding box center [238, 314] width 49 height 15
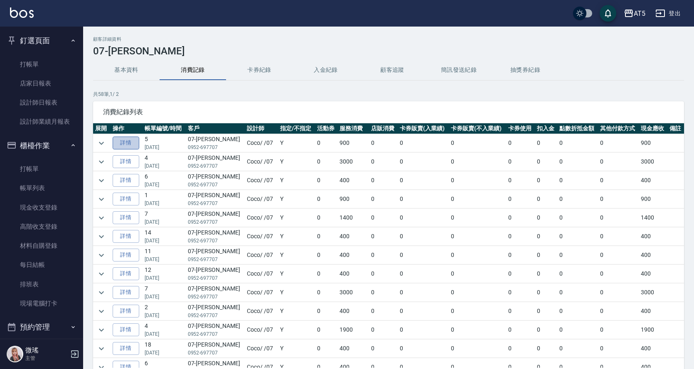
click at [130, 143] on link "詳情" at bounding box center [126, 143] width 27 height 13
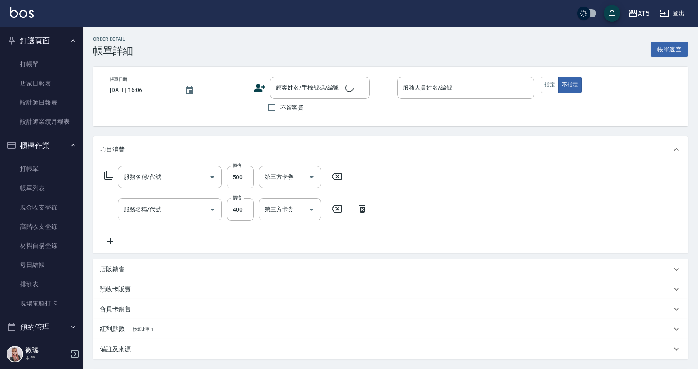
type input "[DATE] 14:54"
type input "Coco-07"
type input "90"
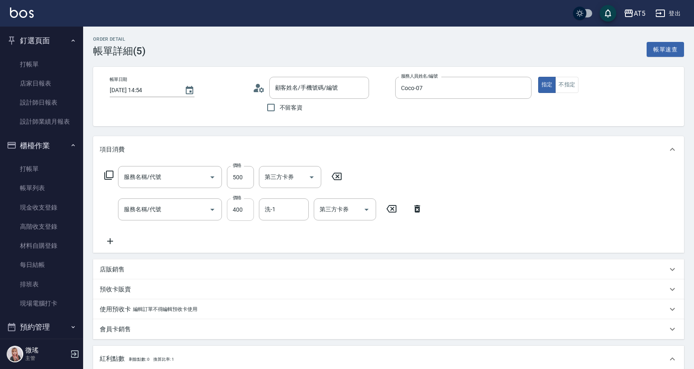
type input "剪髮(401)"
type input "洗髮(201)"
type input "07-[PERSON_NAME]/0952-697707/07--01"
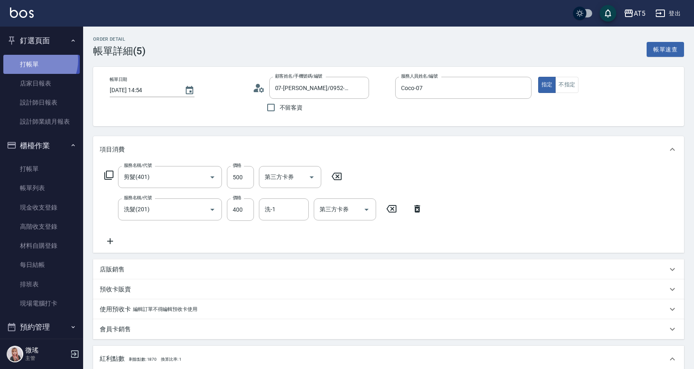
click at [35, 60] on link "打帳單" at bounding box center [41, 64] width 76 height 19
